Goal: Information Seeking & Learning: Find specific page/section

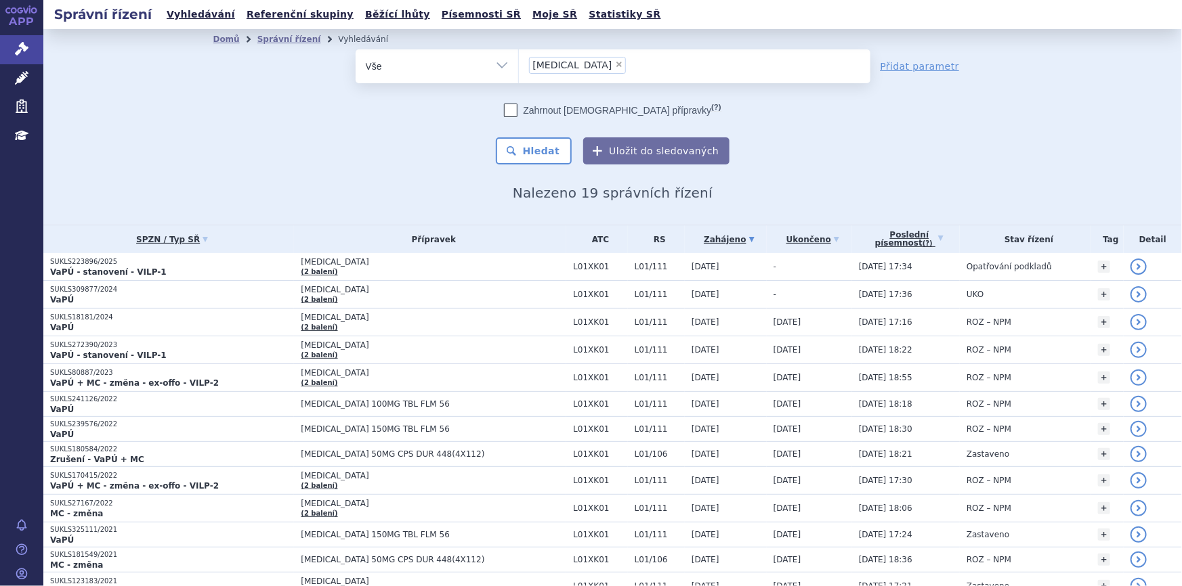
click at [575, 62] on li "× [MEDICAL_DATA]" at bounding box center [578, 65] width 98 height 17
click at [519, 62] on select "[MEDICAL_DATA]" at bounding box center [518, 66] width 1 height 34
click at [33, 77] on link "Léčivé přípravky" at bounding box center [21, 78] width 43 height 28
